Goal: Task Accomplishment & Management: Manage account settings

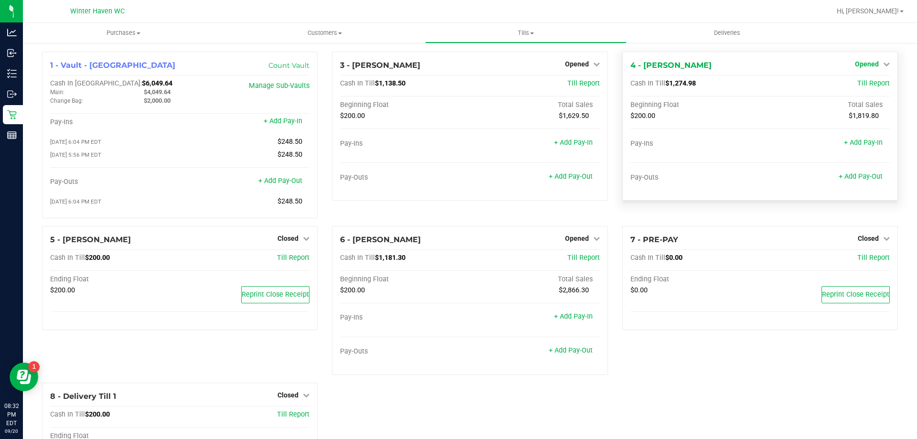
drag, startPoint x: 853, startPoint y: 62, endPoint x: 853, endPoint y: 67, distance: 5.7
click at [854, 62] on span "Opened" at bounding box center [866, 64] width 24 height 8
click at [854, 85] on link "Close Till" at bounding box center [867, 84] width 26 height 8
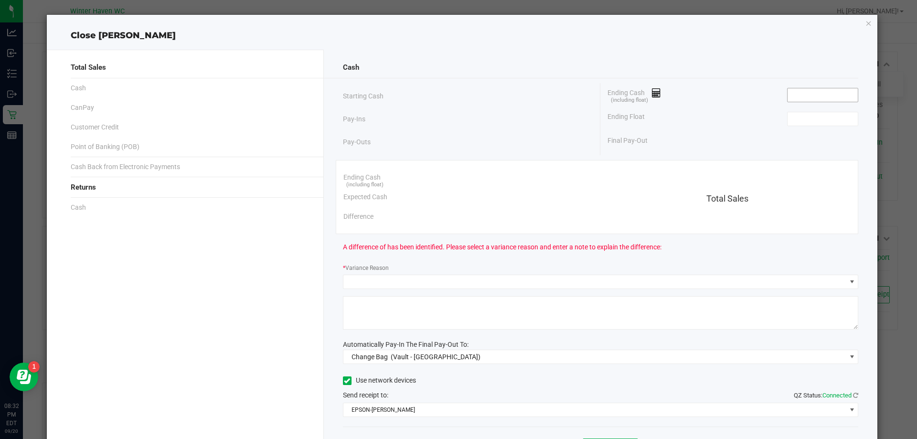
click at [836, 91] on input at bounding box center [822, 94] width 70 height 13
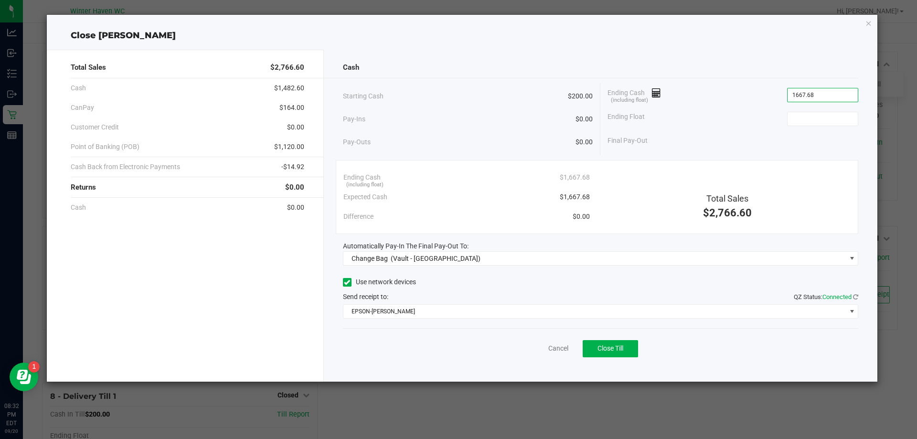
type input "$1,667.68"
type input "$200.00"
click at [742, 113] on div "Ending Float $200.00" at bounding box center [732, 119] width 251 height 24
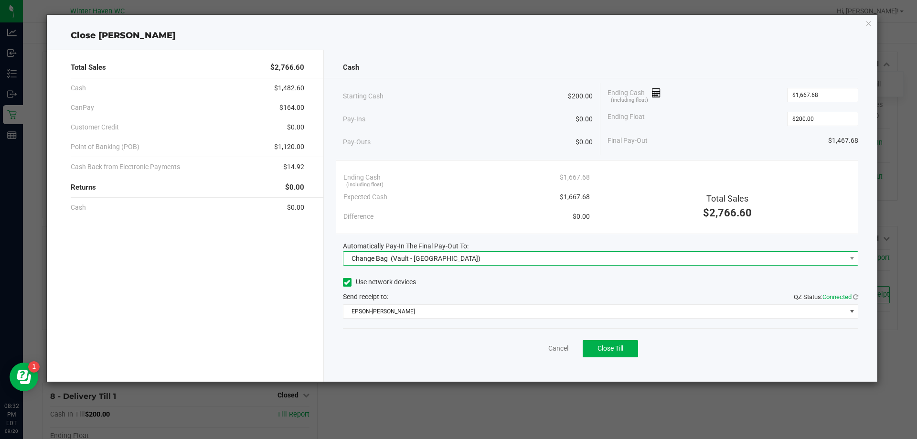
click at [451, 252] on div "Change Bag (Vault - [GEOGRAPHIC_DATA])" at bounding box center [414, 258] width 134 height 17
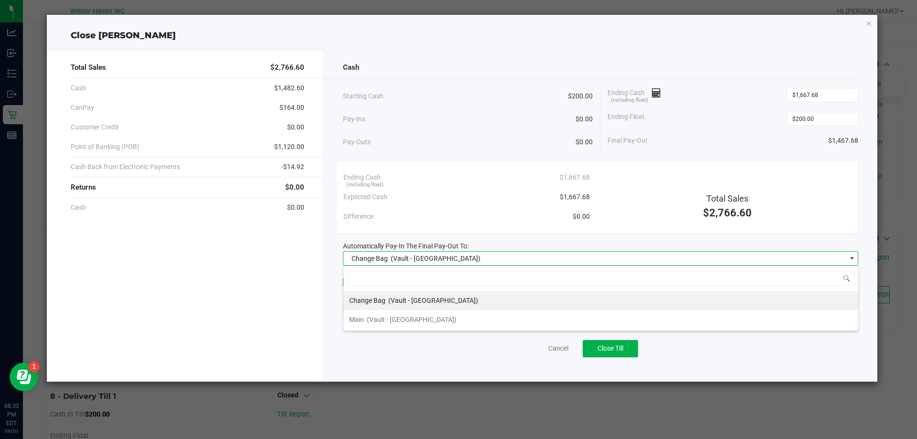
scroll to position [14, 515]
click at [404, 320] on span "(Vault - [GEOGRAPHIC_DATA])" at bounding box center [412, 320] width 90 height 8
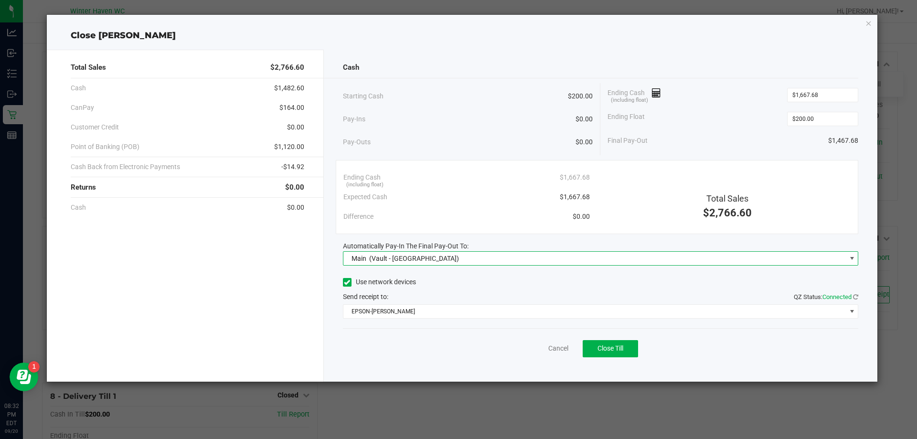
click at [399, 348] on div "Cancel Close Till" at bounding box center [601, 346] width 516 height 37
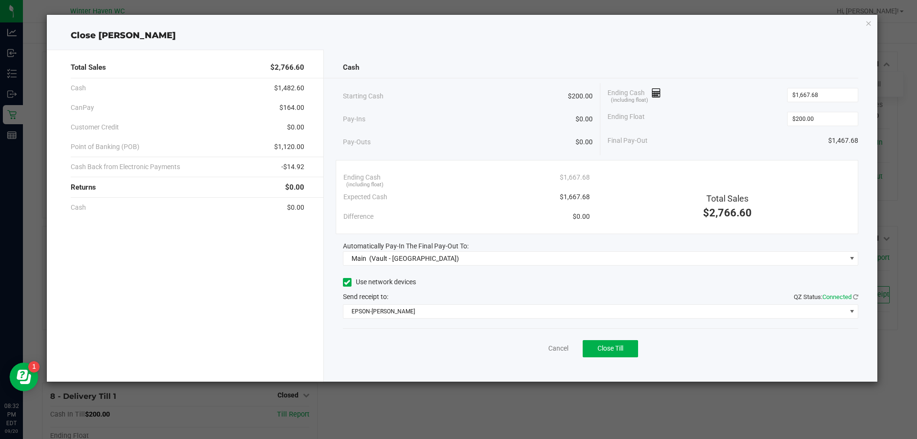
click at [454, 281] on div "Use network devices" at bounding box center [601, 282] width 516 height 14
click at [566, 290] on div "Use network devices Send receipt to: QZ Status: Connected EPSON-[PERSON_NAME]" at bounding box center [601, 296] width 516 height 43
click at [595, 343] on button "Close Till" at bounding box center [609, 348] width 55 height 17
click at [527, 348] on link "Dismiss" at bounding box center [537, 348] width 23 height 10
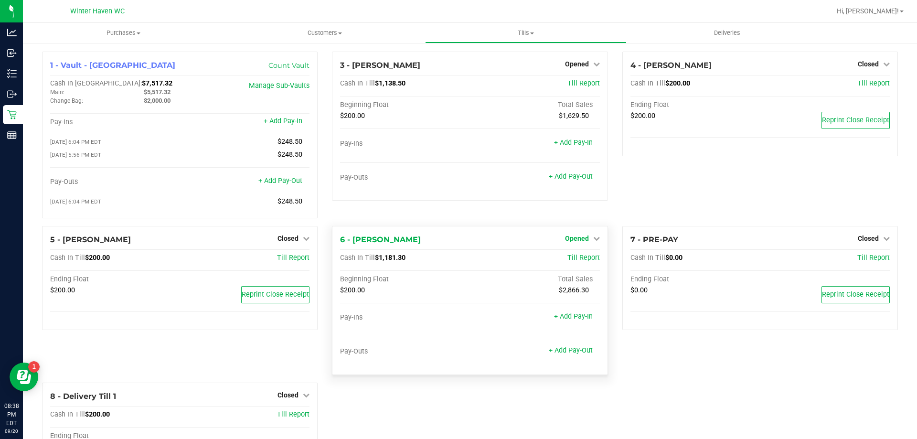
click at [571, 242] on span "Opened" at bounding box center [577, 238] width 24 height 8
click at [573, 255] on div "Close Till" at bounding box center [577, 258] width 71 height 12
click at [573, 257] on link "Close Till" at bounding box center [578, 258] width 26 height 8
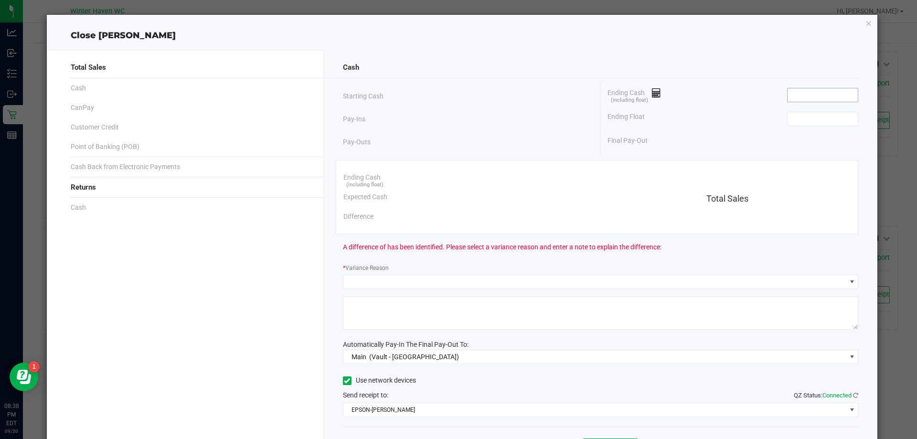
click at [798, 102] on span at bounding box center [822, 95] width 71 height 14
click at [797, 100] on input at bounding box center [822, 94] width 70 height 13
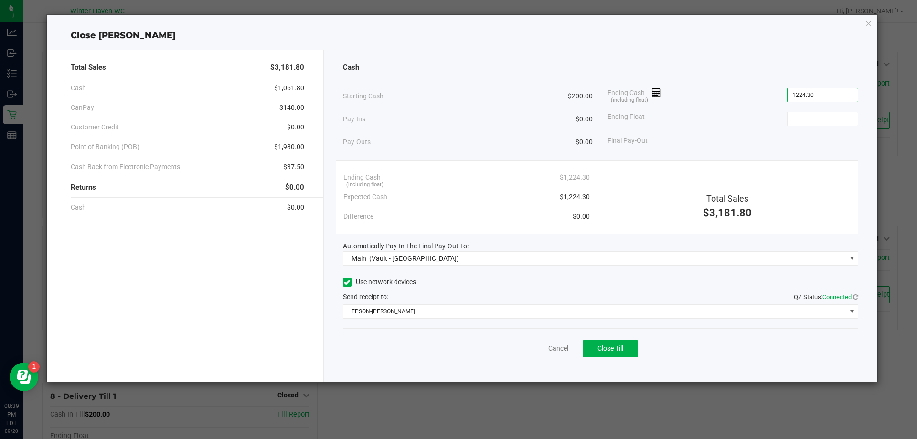
type input "$1,224.30"
type input "$200.00"
click at [452, 50] on div "Cash Starting Cash $200.00 Pay-Ins $0.00 Pay-Outs $0.00 Ending Cash (including …" at bounding box center [601, 216] width 554 height 332
click at [753, 147] on div "Final Pay-Out $1,024.30" at bounding box center [732, 141] width 251 height 20
click at [629, 341] on button "Close Till" at bounding box center [609, 348] width 55 height 17
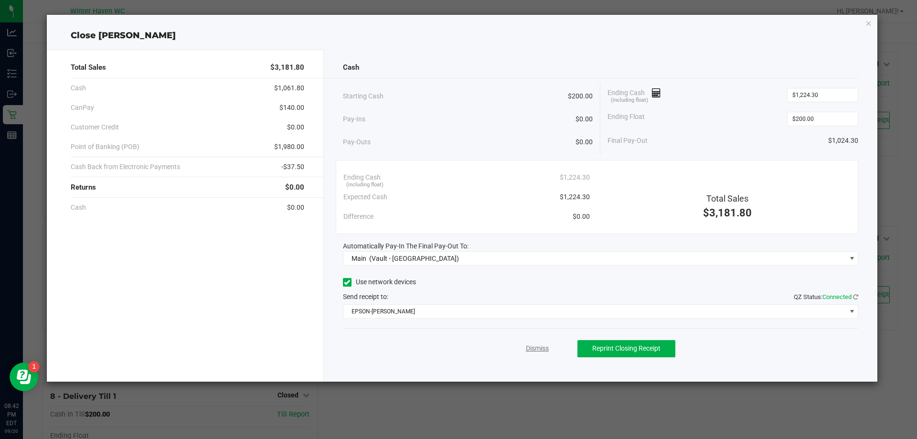
click at [537, 348] on link "Dismiss" at bounding box center [537, 348] width 23 height 10
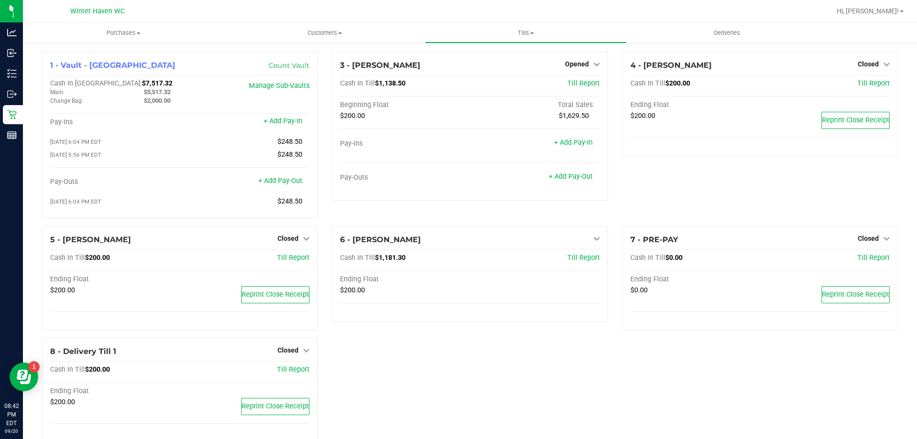
click at [506, 348] on div "1 - Vault - Winter Haven Count Vault Cash In Vault: $7,517.32 Main: $5,517.32 C…" at bounding box center [470, 251] width 870 height 398
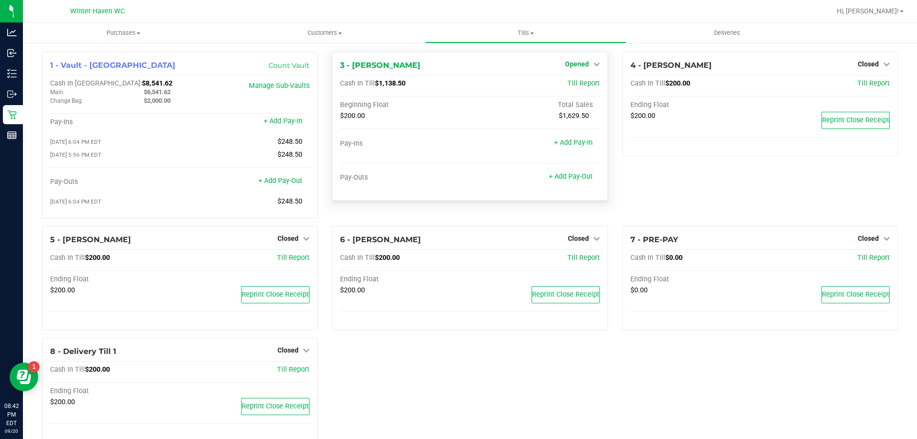
click at [593, 67] on icon at bounding box center [596, 64] width 7 height 7
click at [585, 83] on link "Close Till" at bounding box center [578, 84] width 26 height 8
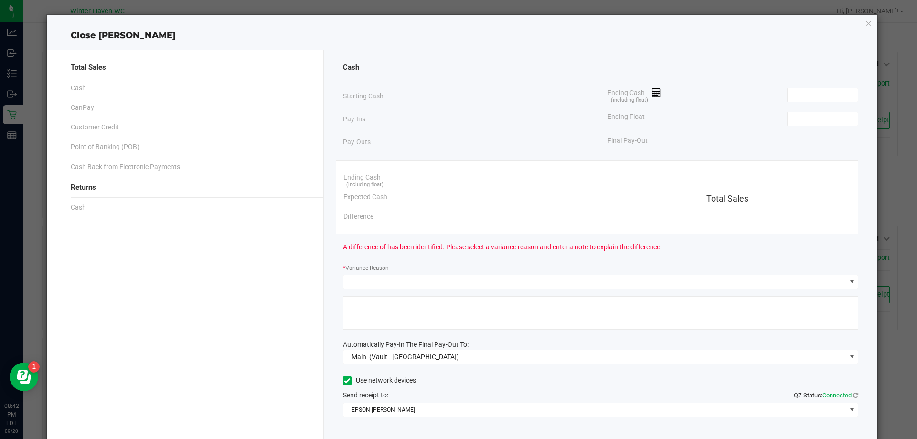
click at [782, 103] on div "Ending Cash (including float)" at bounding box center [732, 95] width 251 height 24
click at [787, 100] on input at bounding box center [822, 94] width 70 height 13
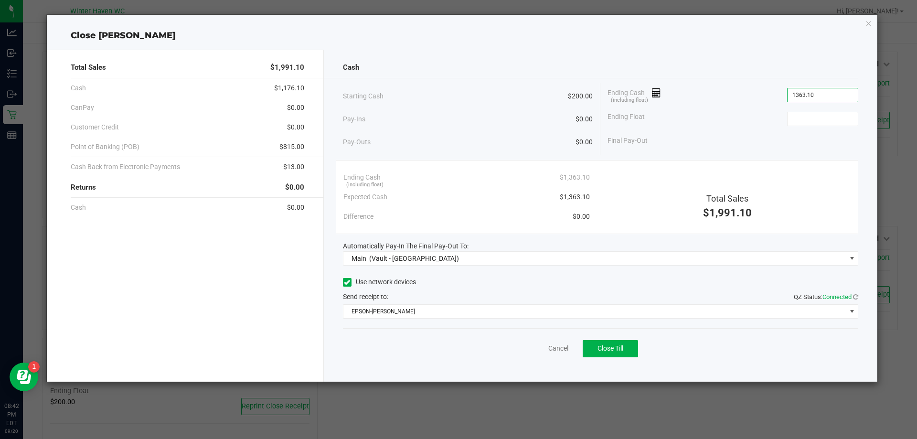
type input "$1,363.10"
type input "$200.00"
click at [746, 96] on div "Ending Cash (including float) $1,363.10" at bounding box center [732, 95] width 251 height 24
click at [612, 351] on span "Close Till" at bounding box center [610, 348] width 26 height 8
click at [545, 356] on div "Dismiss Reprint Closing Receipt" at bounding box center [601, 346] width 516 height 37
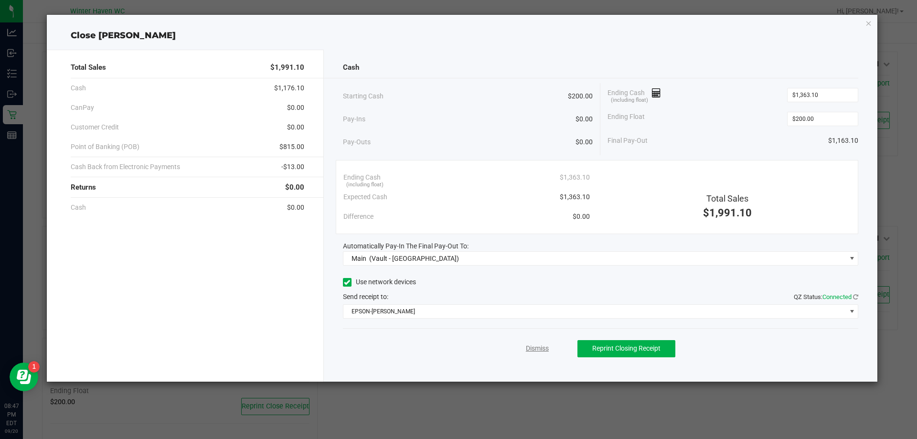
click at [543, 351] on link "Dismiss" at bounding box center [537, 348] width 23 height 10
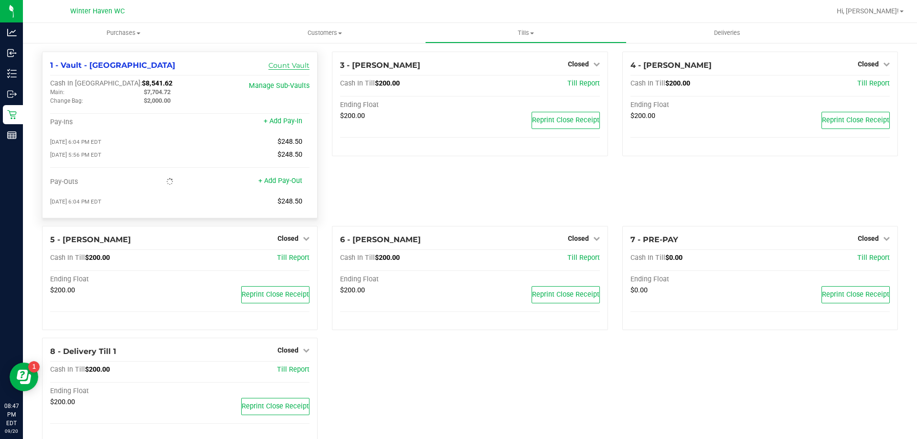
click at [289, 67] on link "Count Vault" at bounding box center [288, 65] width 41 height 9
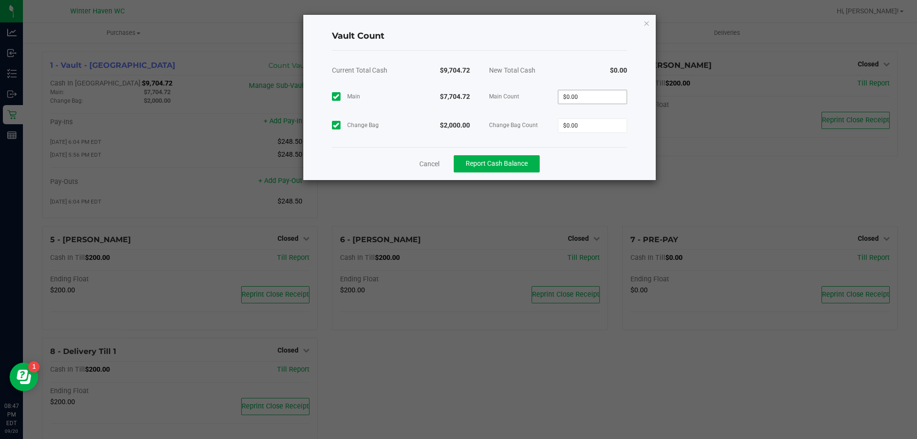
click at [600, 90] on span "$0.00" at bounding box center [592, 97] width 69 height 14
click at [600, 90] on input "0" at bounding box center [592, 96] width 68 height 13
type input "$7,704.72"
type input "$2,000.00"
click at [571, 72] on div "$9,704.72" at bounding box center [592, 70] width 69 height 24
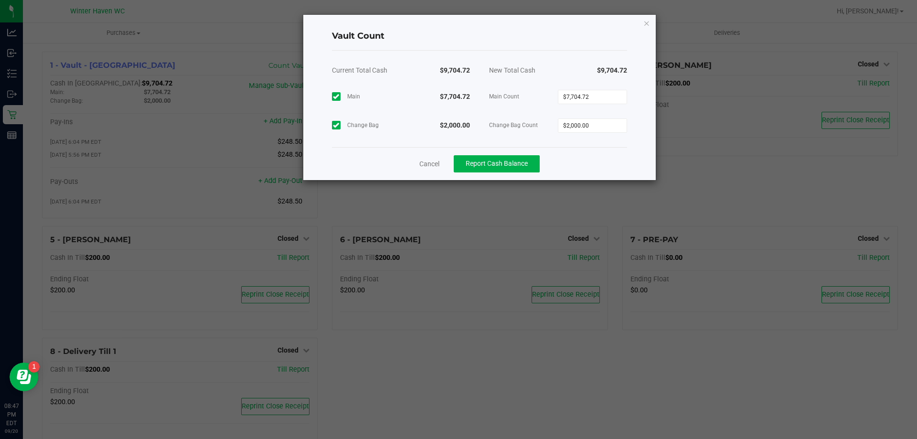
click at [533, 151] on div "Cancel Report Cash Balance" at bounding box center [479, 163] width 295 height 33
click at [532, 156] on button "Report Cash Balance" at bounding box center [497, 163] width 86 height 17
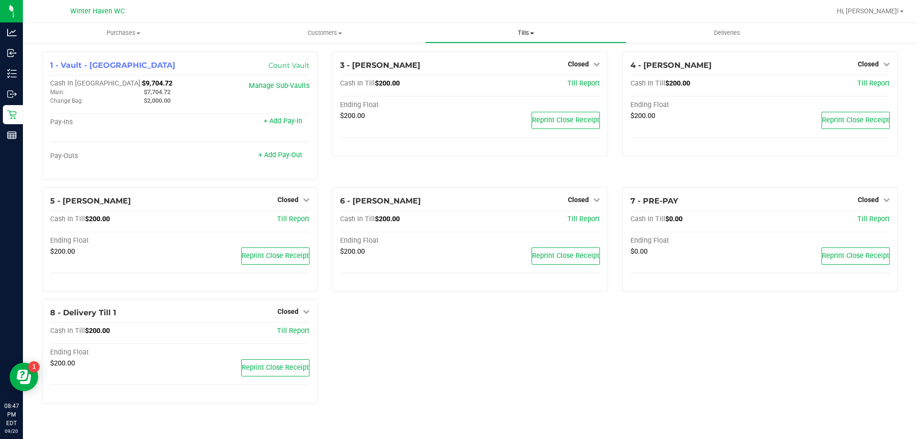
click at [517, 32] on span "Tills" at bounding box center [525, 33] width 200 height 9
click at [496, 59] on li "Manage tills" at bounding box center [525, 57] width 201 height 11
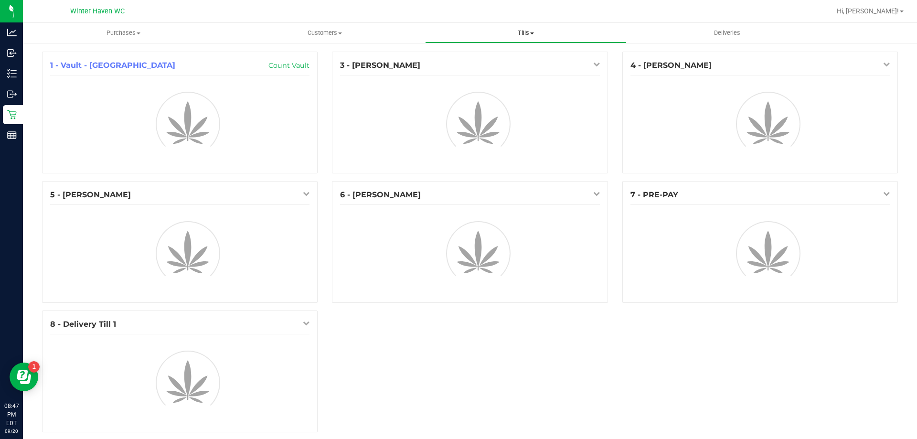
click at [518, 29] on span "Tills" at bounding box center [525, 33] width 200 height 9
click at [494, 70] on span "Reconcile e-payments" at bounding box center [472, 69] width 95 height 8
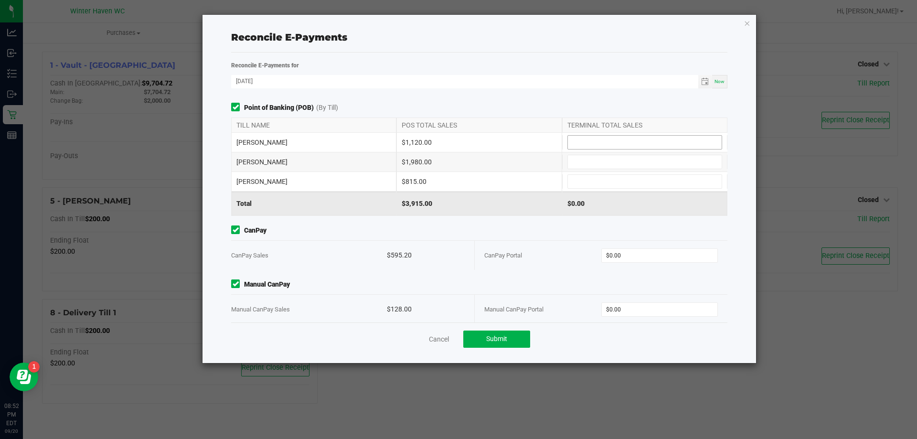
click at [593, 141] on input at bounding box center [645, 142] width 154 height 13
type input "$1,120.00"
type input "$1,980.00"
type input "$815.00"
type input "$595.20"
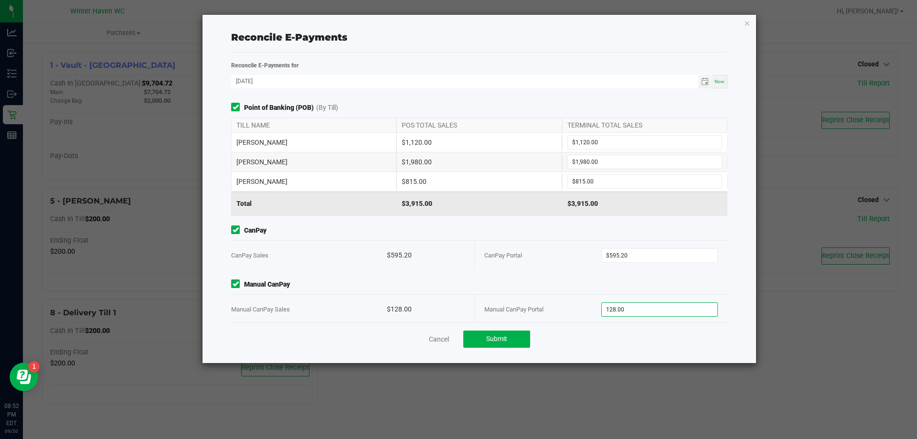
type input "$128.00"
click at [564, 257] on div "CanPay Portal" at bounding box center [542, 255] width 117 height 29
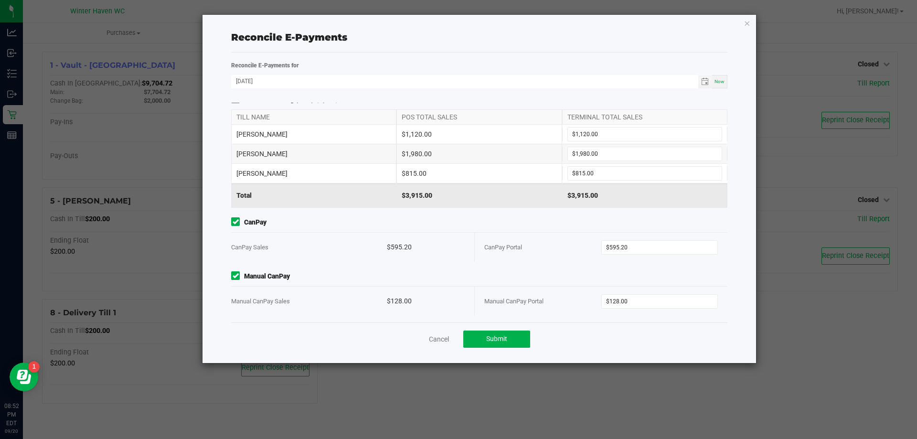
scroll to position [10, 0]
click at [513, 334] on button "Submit" at bounding box center [496, 338] width 67 height 17
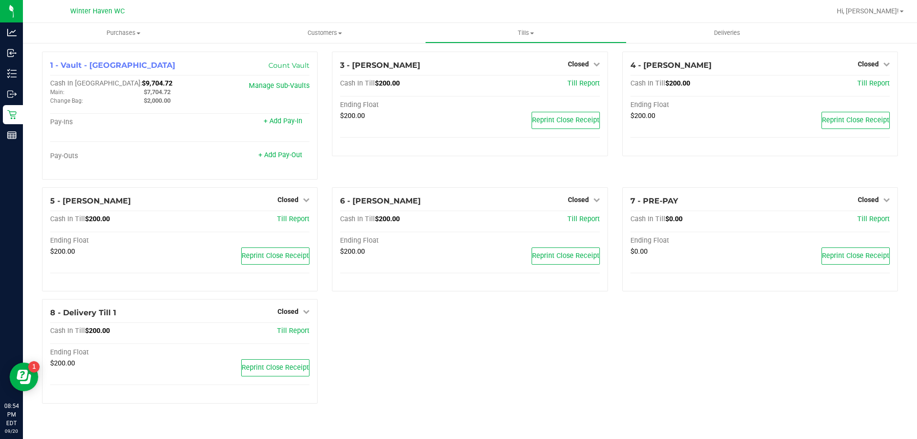
click at [399, 363] on div "1 - Vault - Winter Haven Count Vault Cash In Vault: $9,704.72 Main: $7,704.72 C…" at bounding box center [470, 231] width 870 height 359
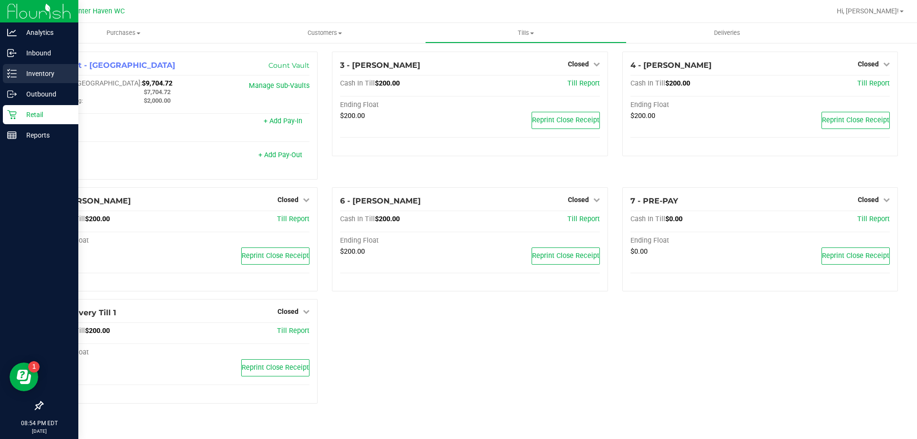
click at [8, 76] on icon at bounding box center [12, 74] width 10 height 10
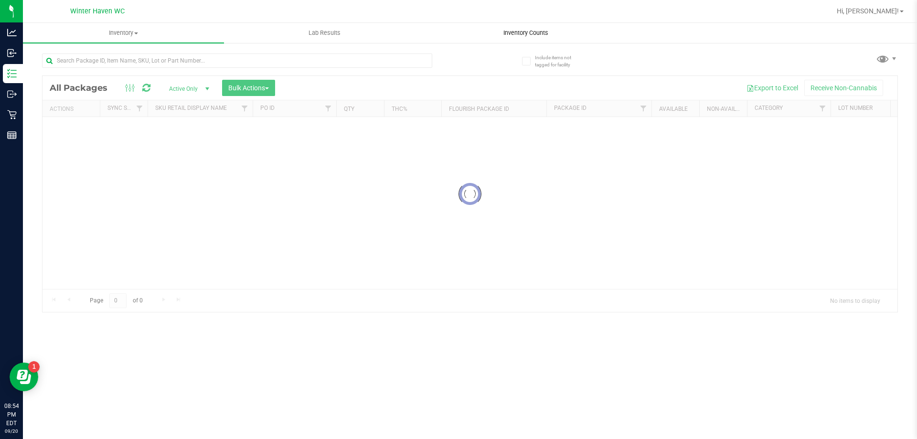
click at [510, 27] on uib-tab-heading "Inventory Counts" at bounding box center [525, 32] width 200 height 19
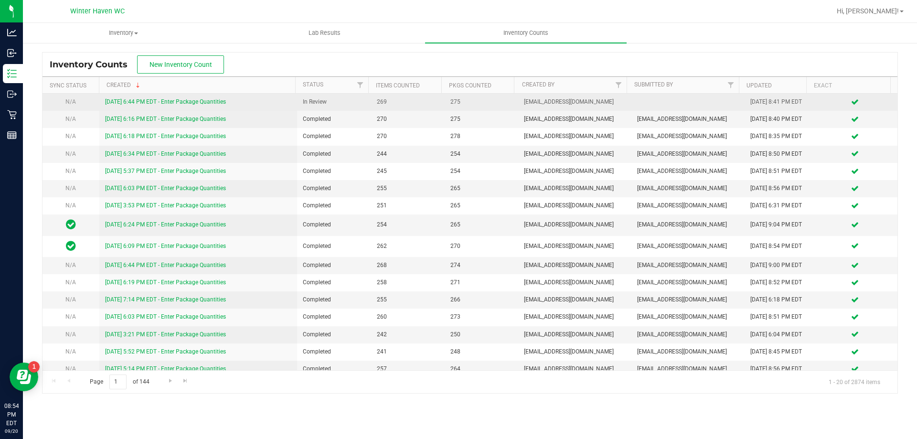
click at [213, 104] on link "[DATE] 6:44 PM EDT - Enter Package Quantities" at bounding box center [165, 101] width 121 height 7
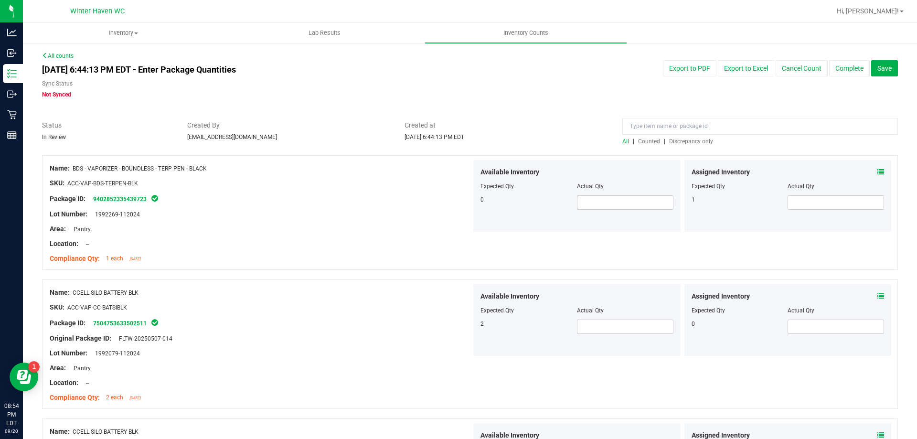
click at [679, 142] on span "Discrepancy only" at bounding box center [691, 141] width 44 height 7
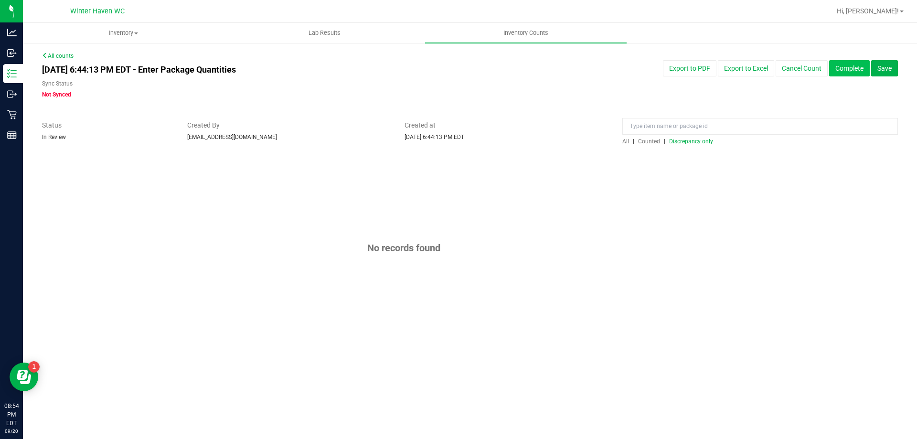
click at [844, 73] on button "Complete" at bounding box center [849, 68] width 41 height 16
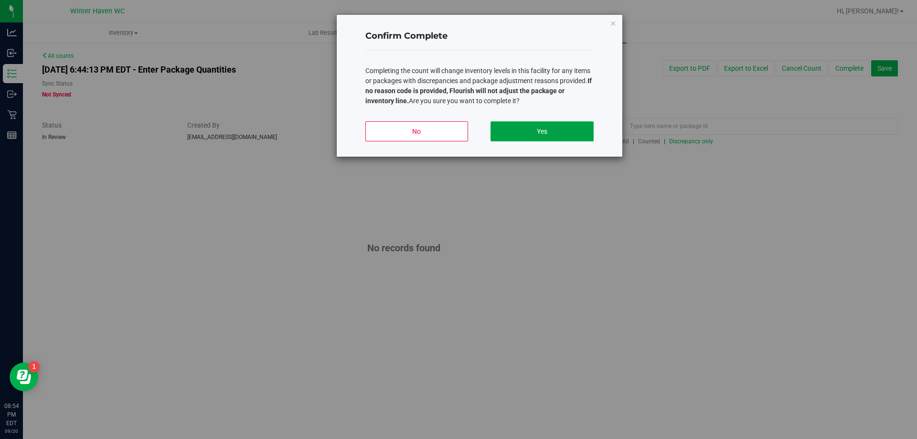
click at [592, 136] on button "Yes" at bounding box center [541, 131] width 103 height 20
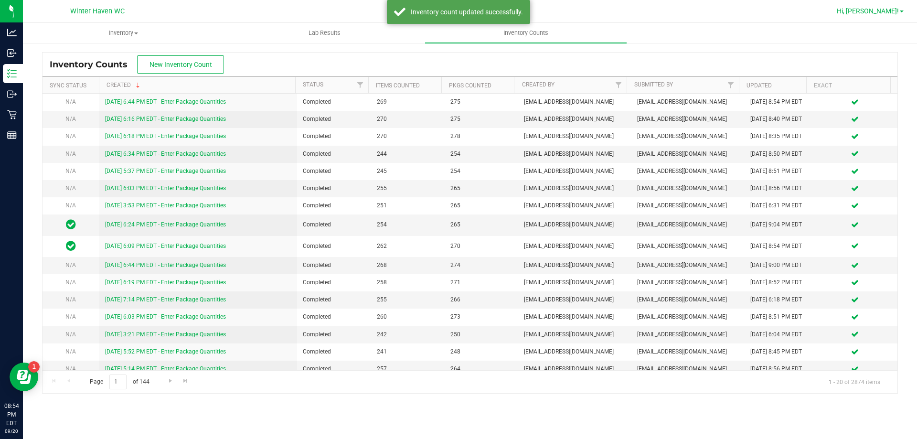
click at [884, 11] on span "Hi, [PERSON_NAME]!" at bounding box center [867, 11] width 62 height 8
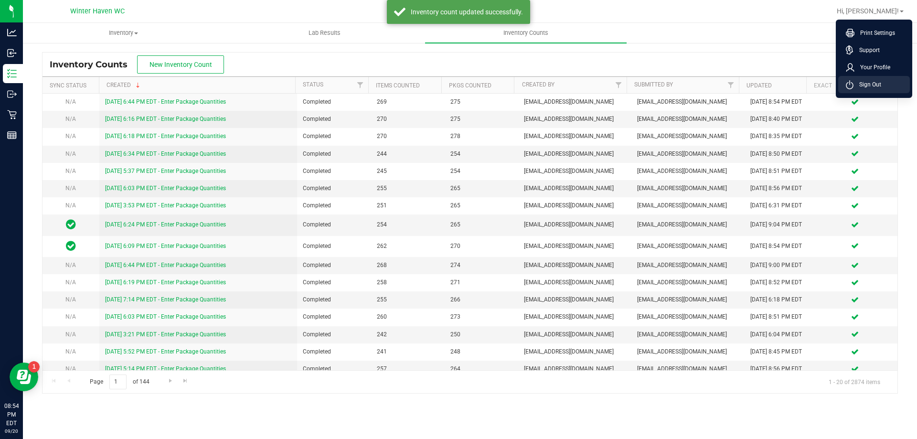
click at [865, 82] on span "Sign Out" at bounding box center [867, 85] width 28 height 10
